Goal: Transaction & Acquisition: Obtain resource

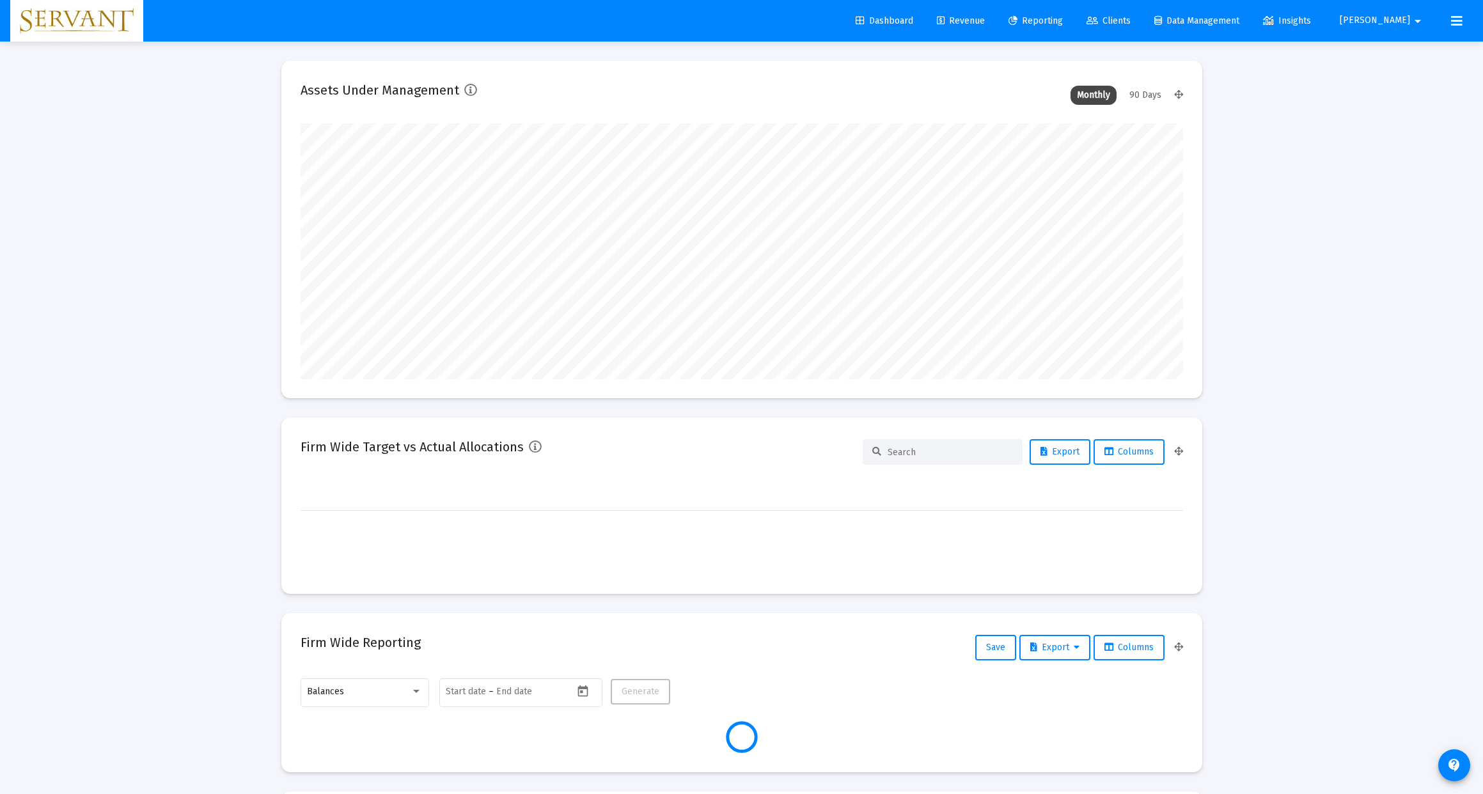
type input "[DATE]"
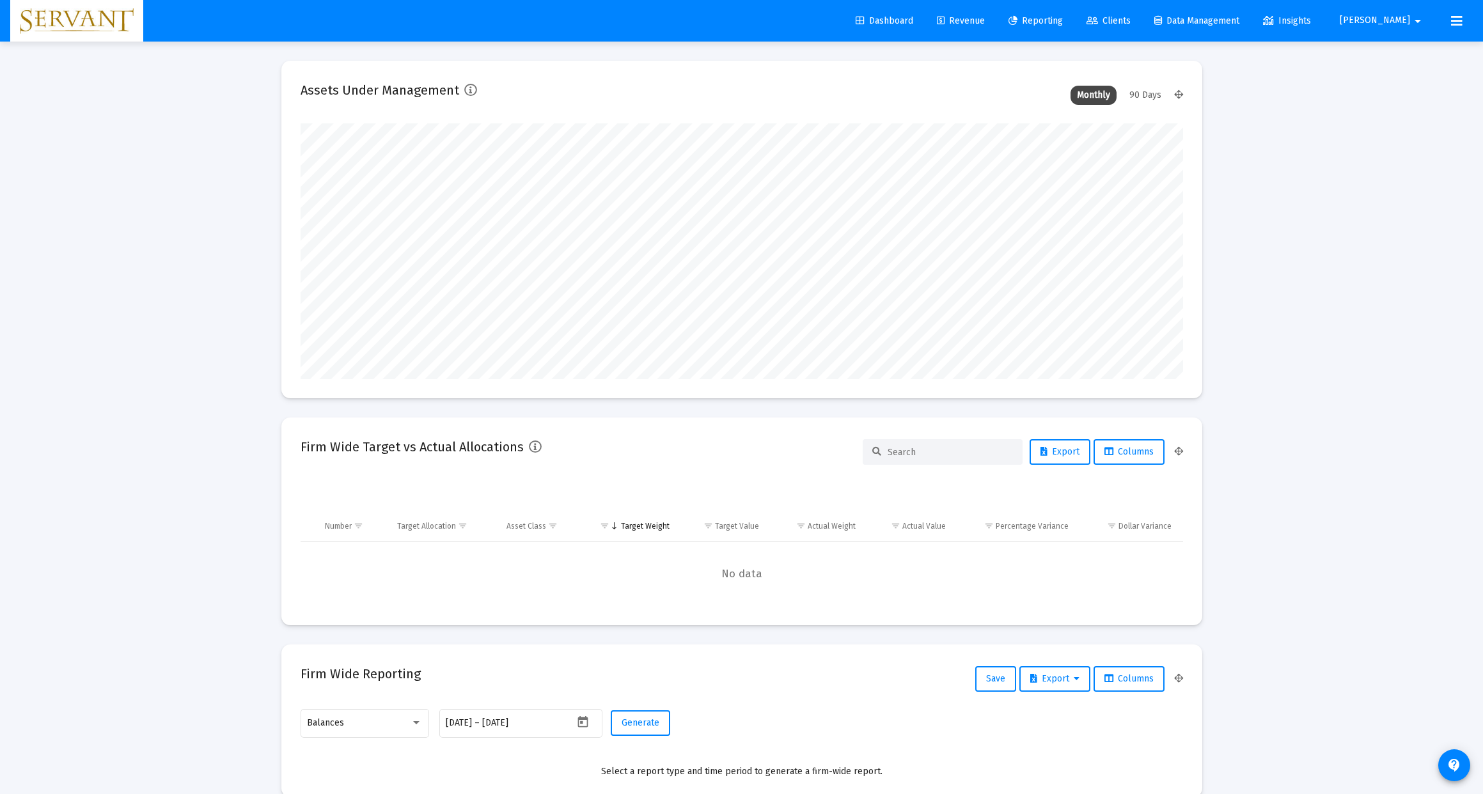
scroll to position [256, 413]
click at [1063, 20] on span "Reporting" at bounding box center [1036, 20] width 54 height 11
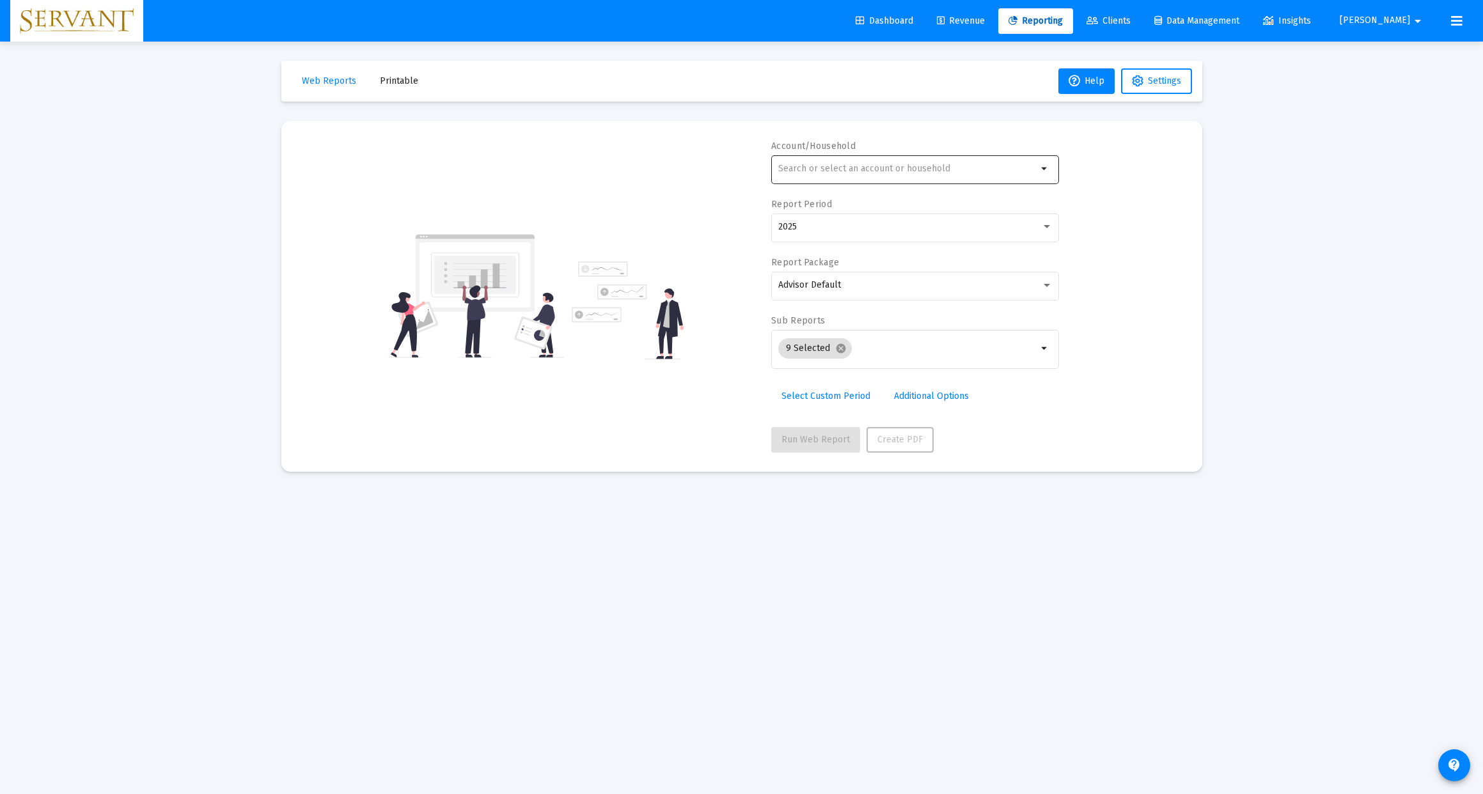
click at [921, 171] on input "text" at bounding box center [907, 169] width 259 height 10
click at [1115, 167] on div "Account/Household arrow_drop_down Report Period 2025 Report Package Advisor Def…" at bounding box center [742, 296] width 883 height 313
click at [1043, 228] on div at bounding box center [1047, 227] width 12 height 10
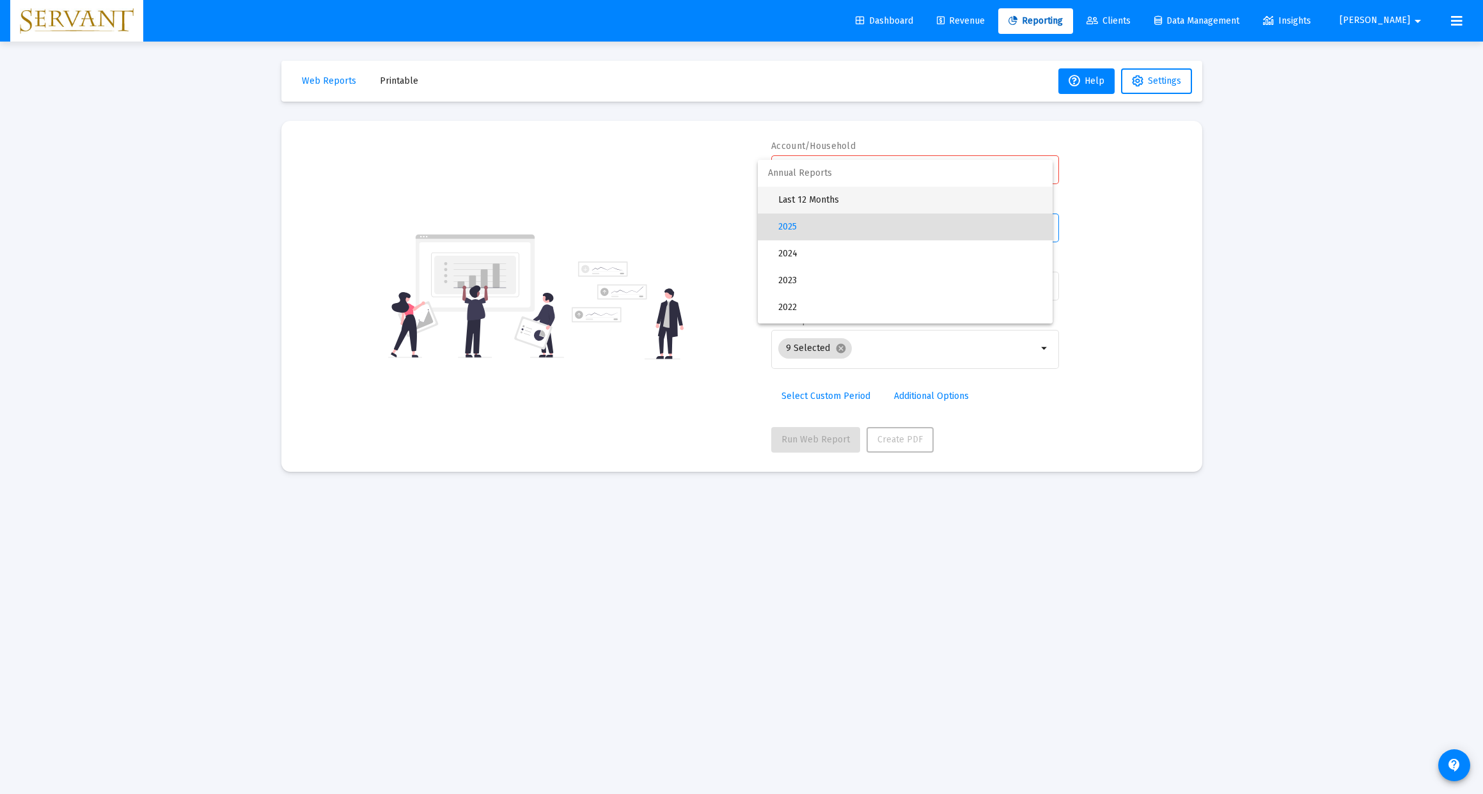
click at [856, 200] on span "Last 12 Months" at bounding box center [910, 200] width 264 height 27
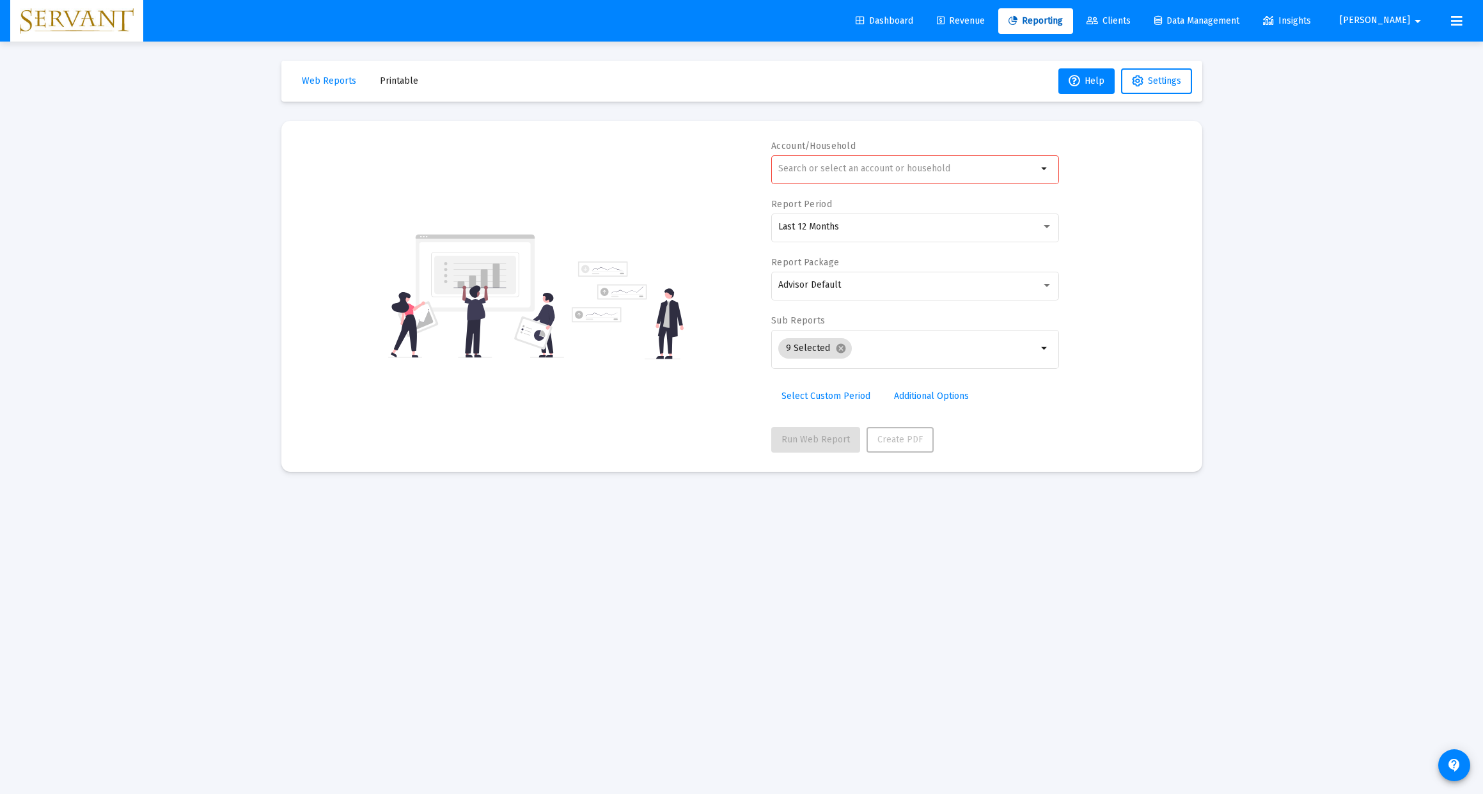
click at [824, 175] on div at bounding box center [907, 168] width 259 height 31
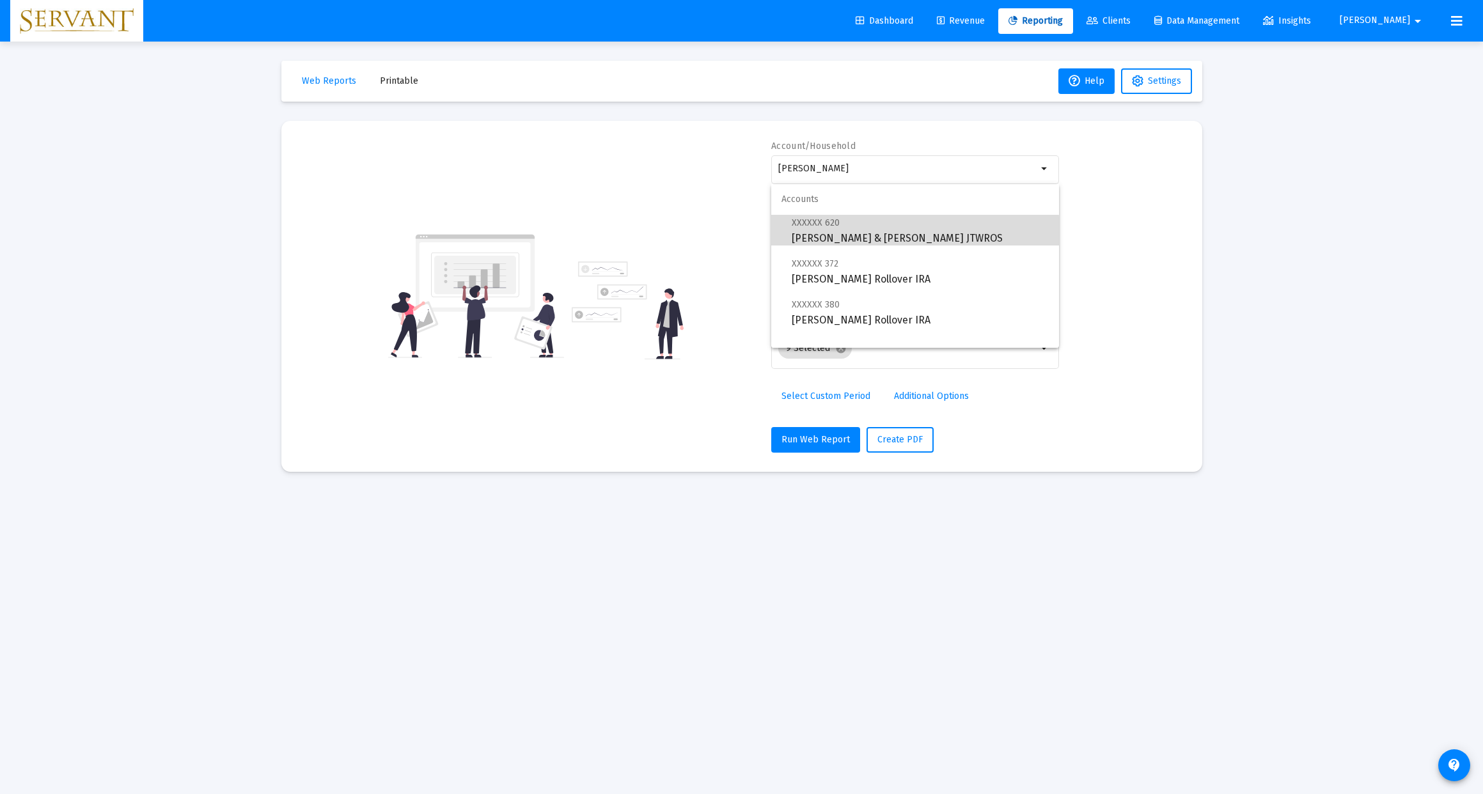
click at [855, 233] on span "XXXXXX 620 [PERSON_NAME] & [PERSON_NAME] JTWROS" at bounding box center [920, 230] width 257 height 31
type input "[PERSON_NAME] & [PERSON_NAME] JTWROS"
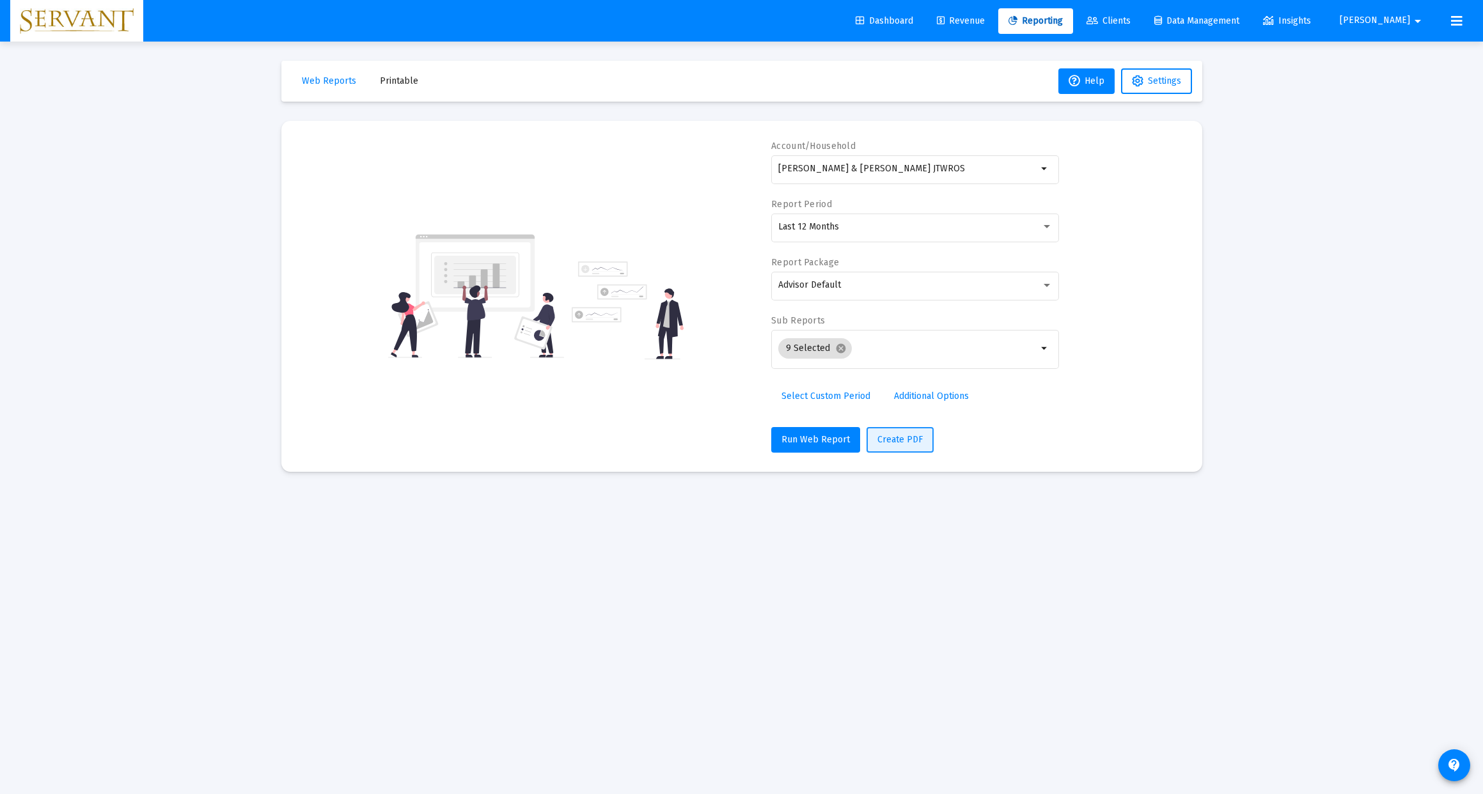
click at [891, 441] on span "Create PDF" at bounding box center [900, 439] width 45 height 11
click at [893, 441] on span "Create PDF" at bounding box center [900, 439] width 45 height 11
click at [390, 75] on span "Printable" at bounding box center [399, 80] width 38 height 11
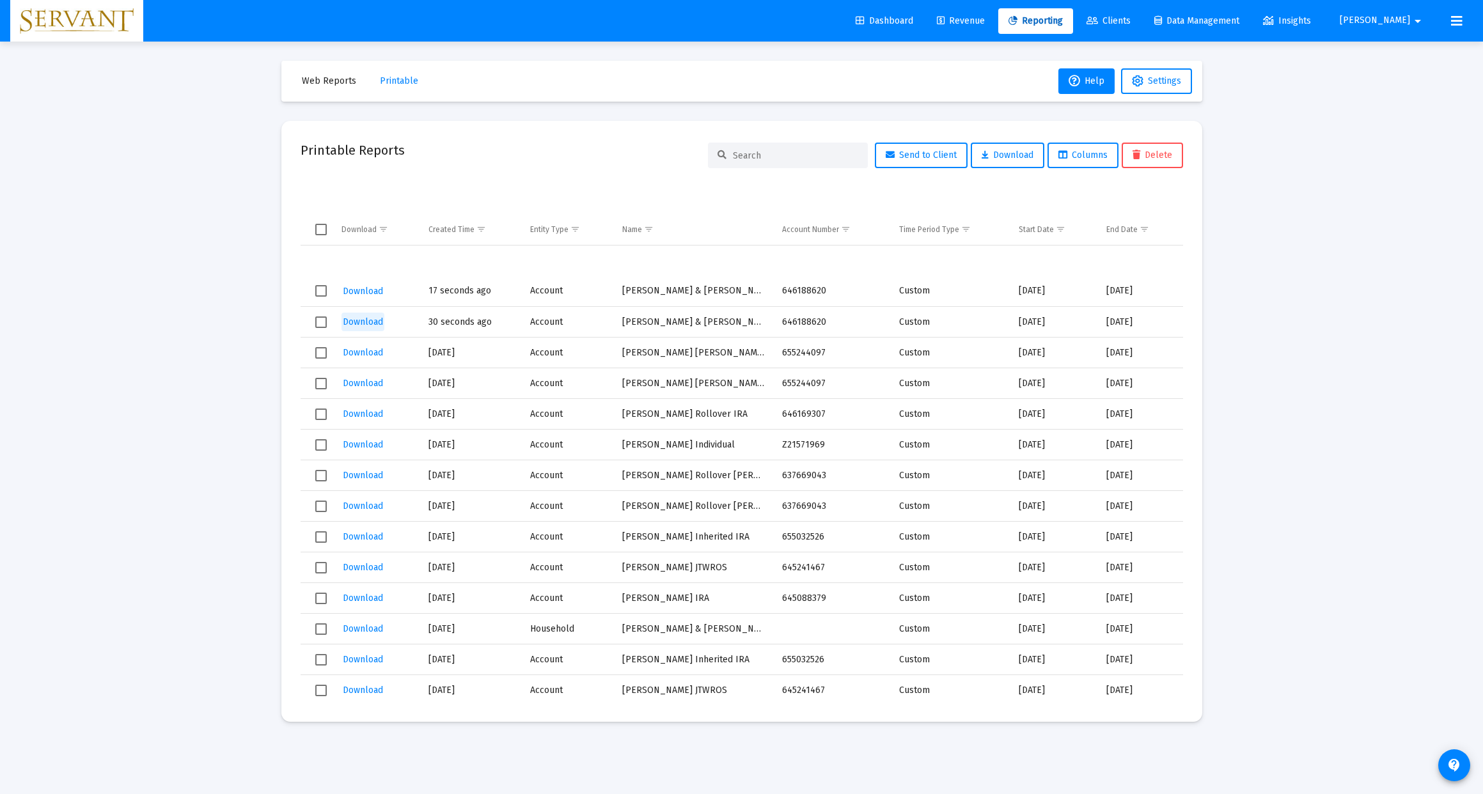
click at [365, 322] on span "Download" at bounding box center [363, 322] width 40 height 11
click at [356, 322] on span "Download" at bounding box center [363, 322] width 40 height 11
